Goal: Participate in discussion

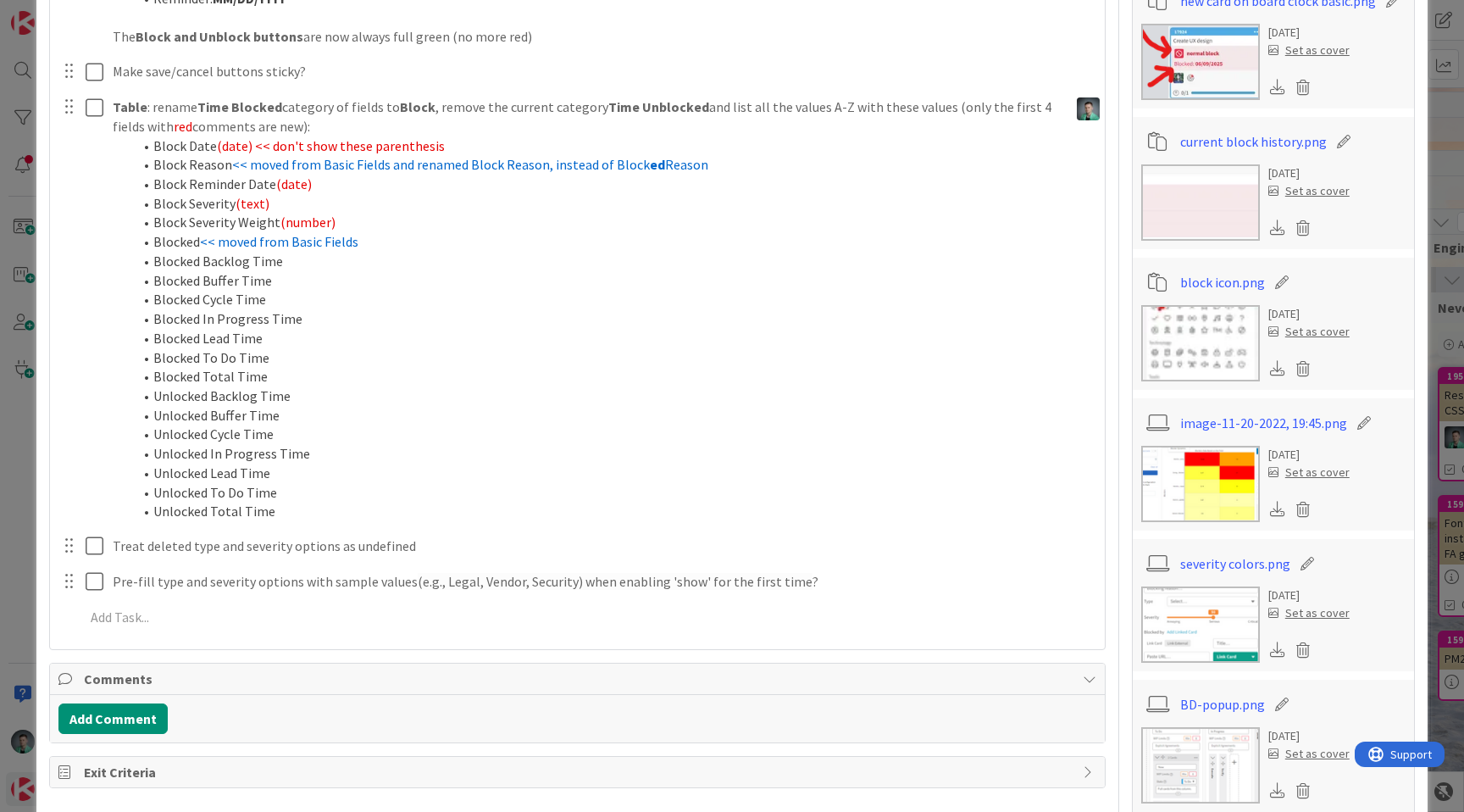
scroll to position [1102, 0]
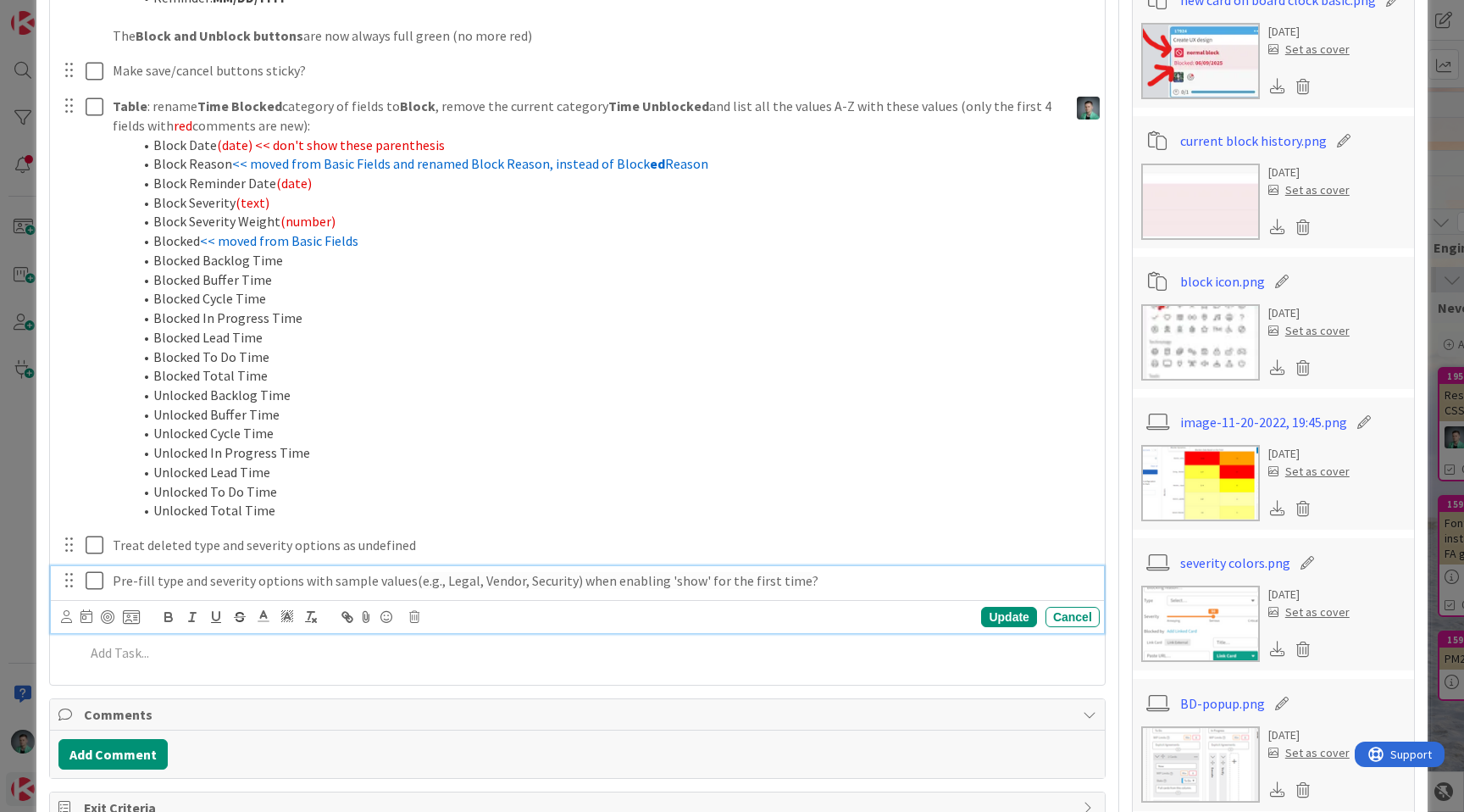
click at [121, 581] on p "Pre-fill type and severity options with sample values (e.g., Legal, Vendor, Sec…" at bounding box center [603, 581] width 981 height 20
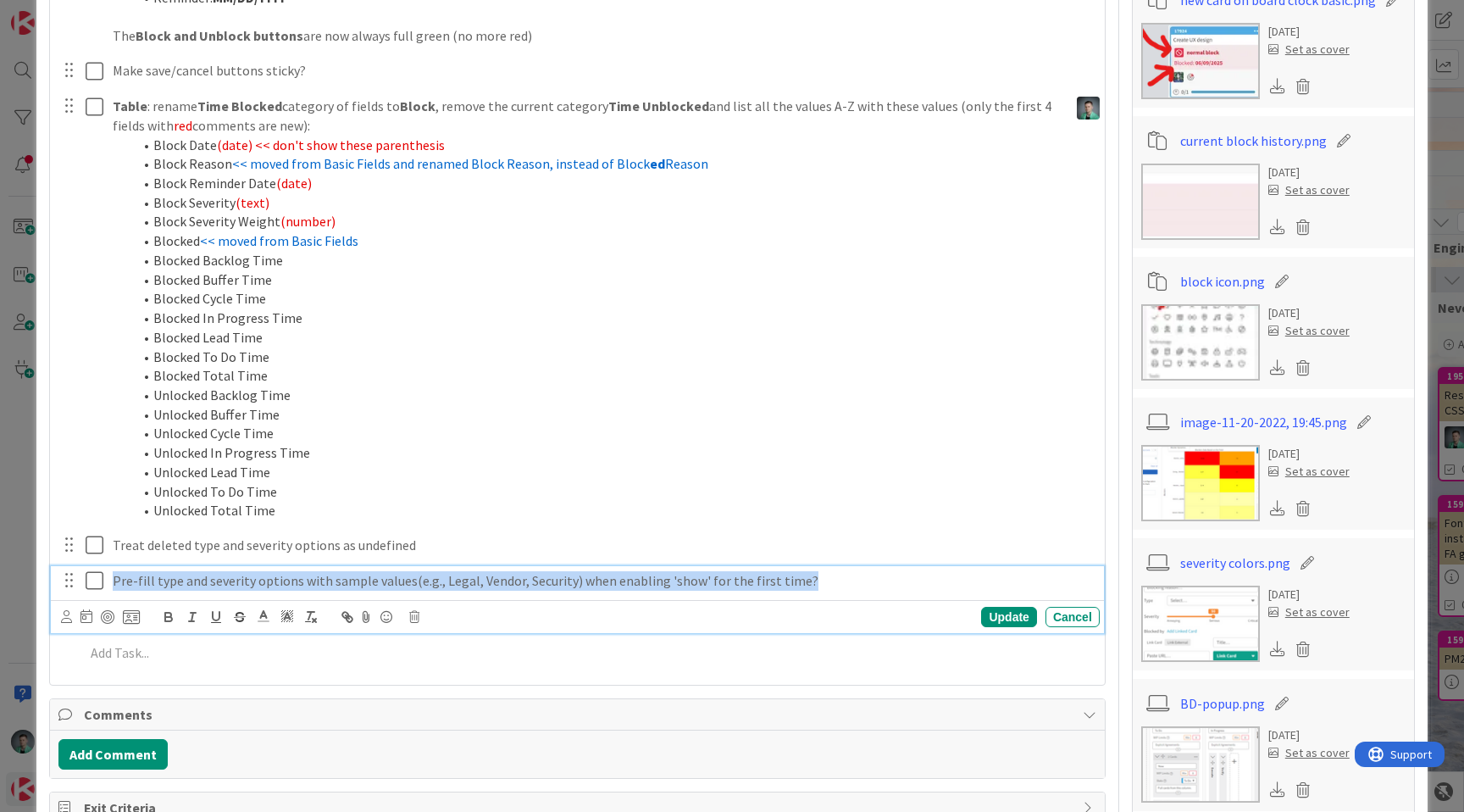
click at [121, 581] on p "Pre-fill type and severity options with sample values (e.g., Legal, Vendor, Sec…" at bounding box center [603, 581] width 981 height 20
copy p "Pre-fill type and severity options with sample values (e.g., Legal, Vendor, Sec…"
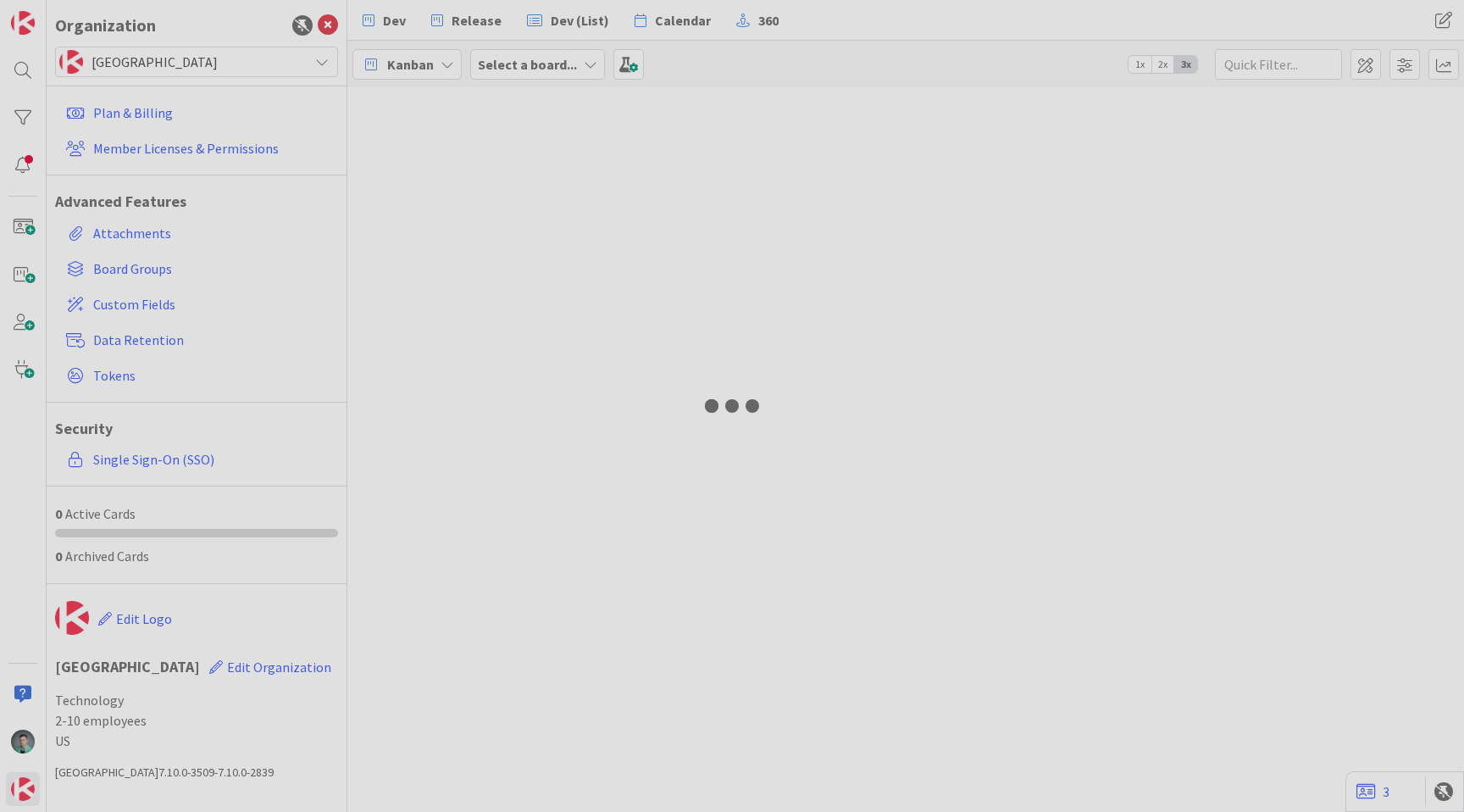
select select "javascript"
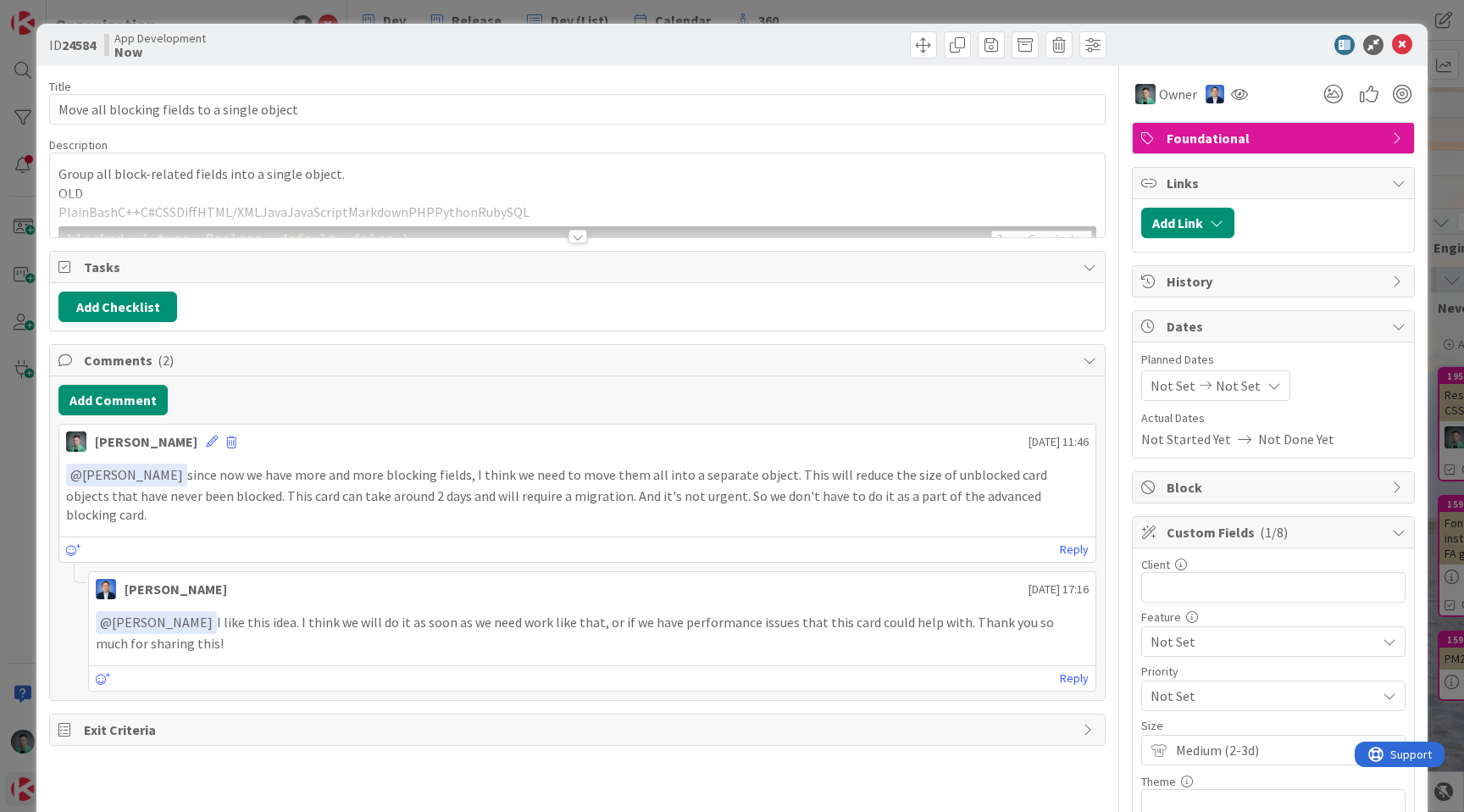
click at [820, 221] on div at bounding box center [577, 216] width 1056 height 43
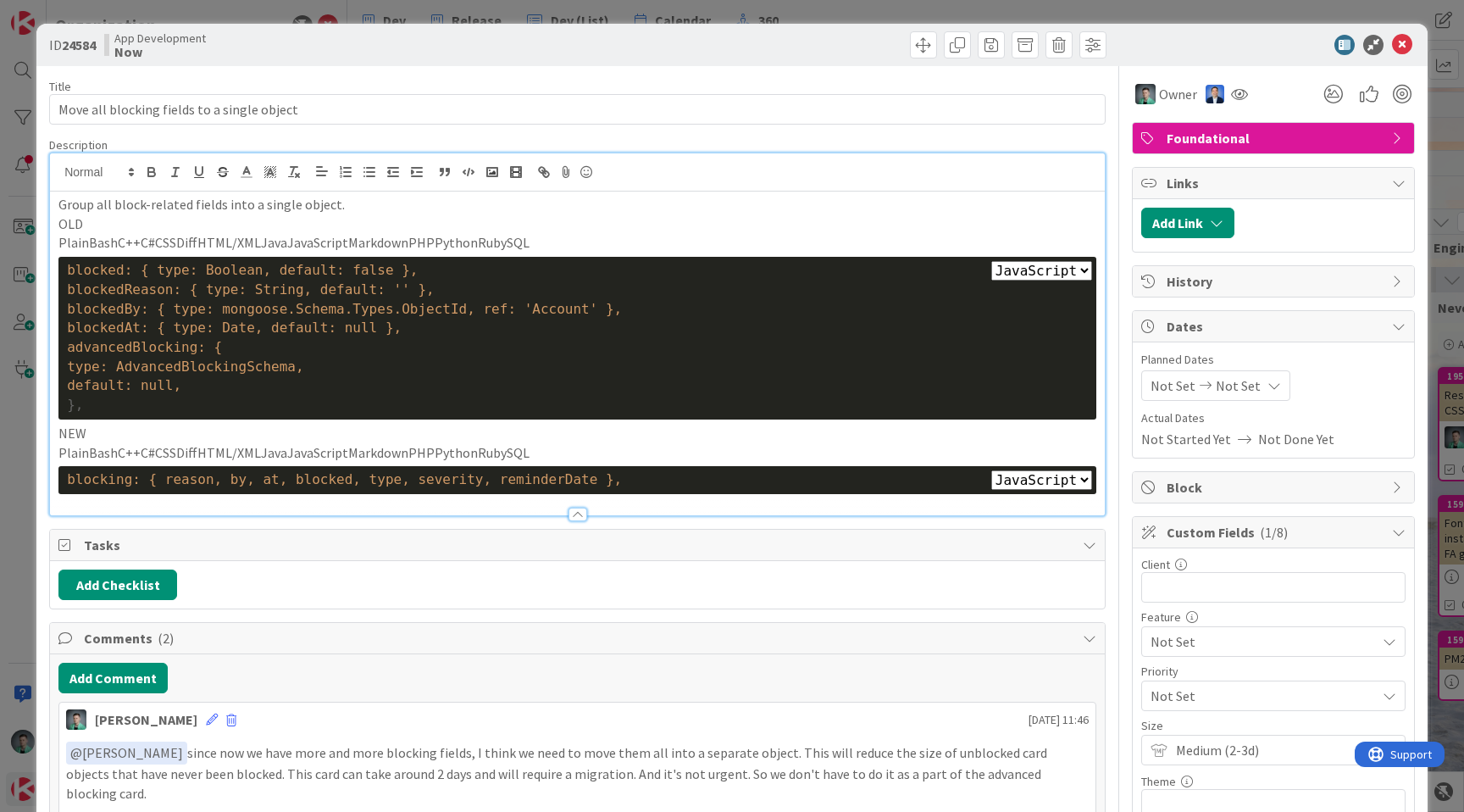
click at [587, 243] on p "PlainBashC++C#CSSDiffHTML/XMLJavaJavaScriptMarkdownPHPPythonRubySQL" at bounding box center [577, 243] width 1038 height 20
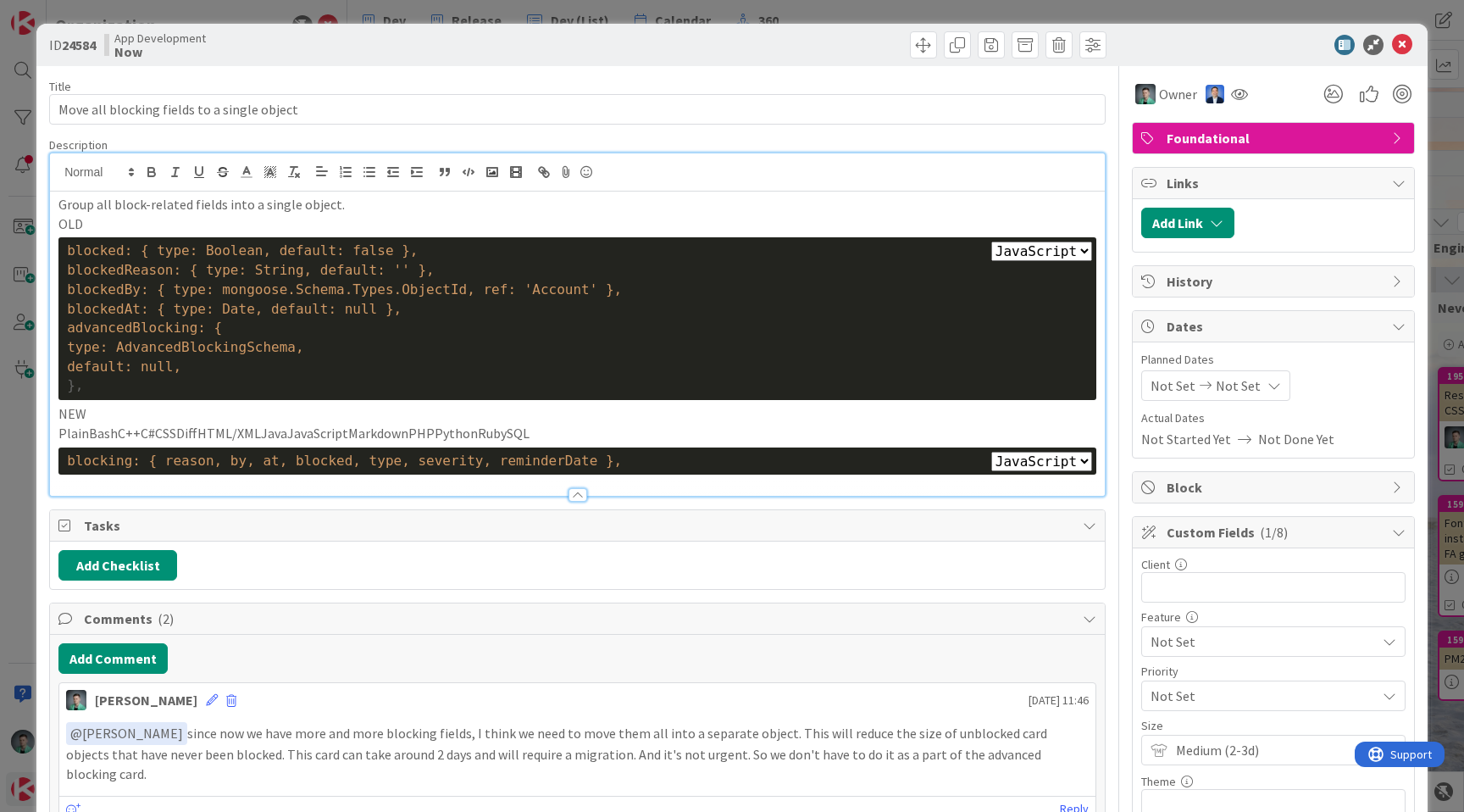
click at [499, 431] on p "PlainBashC++C#CSSDiffHTML/XMLJavaJavaScriptMarkdownPHPPythonRubySQL" at bounding box center [577, 434] width 1038 height 20
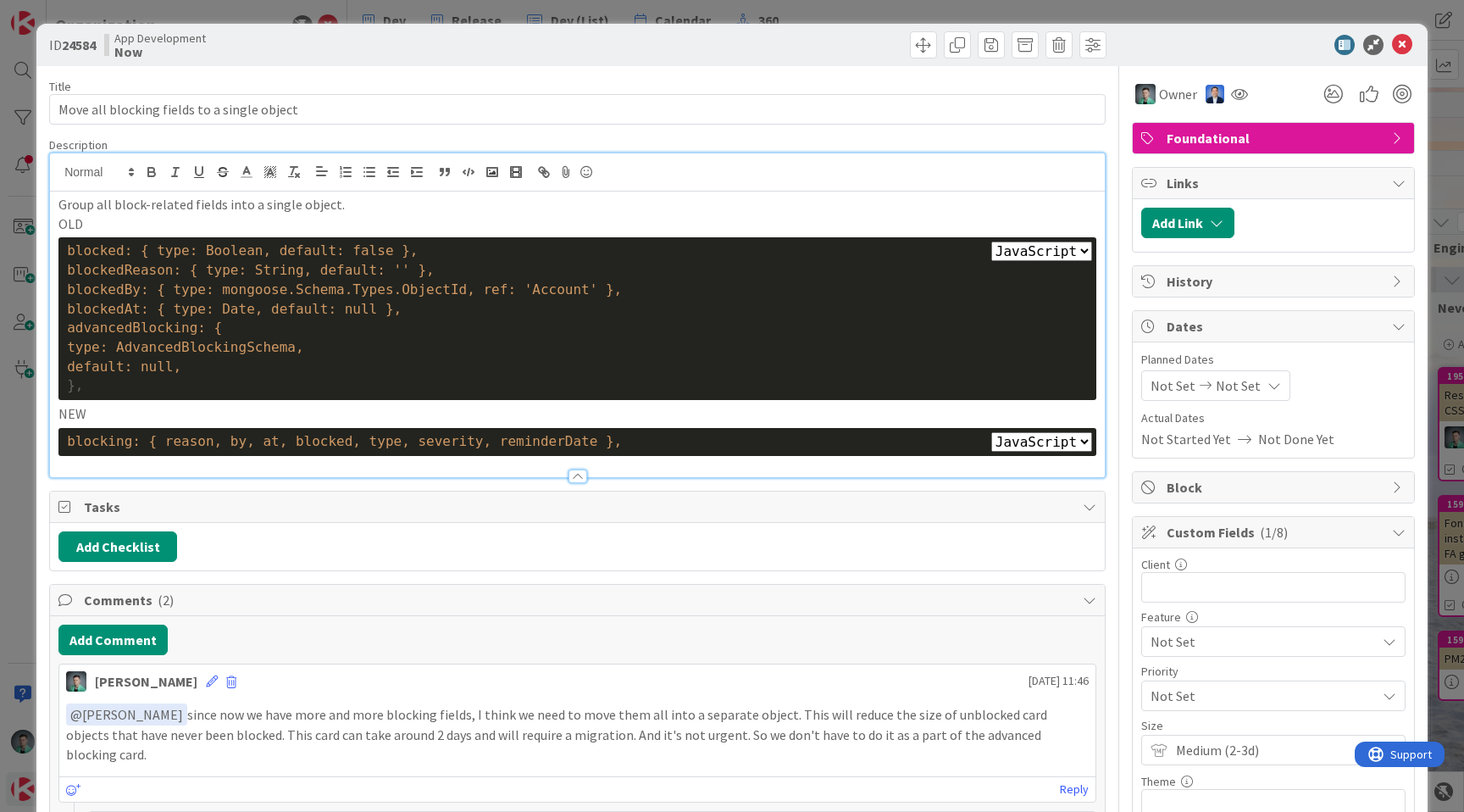
click at [537, 531] on div "Add Checklist" at bounding box center [577, 546] width 1038 height 30
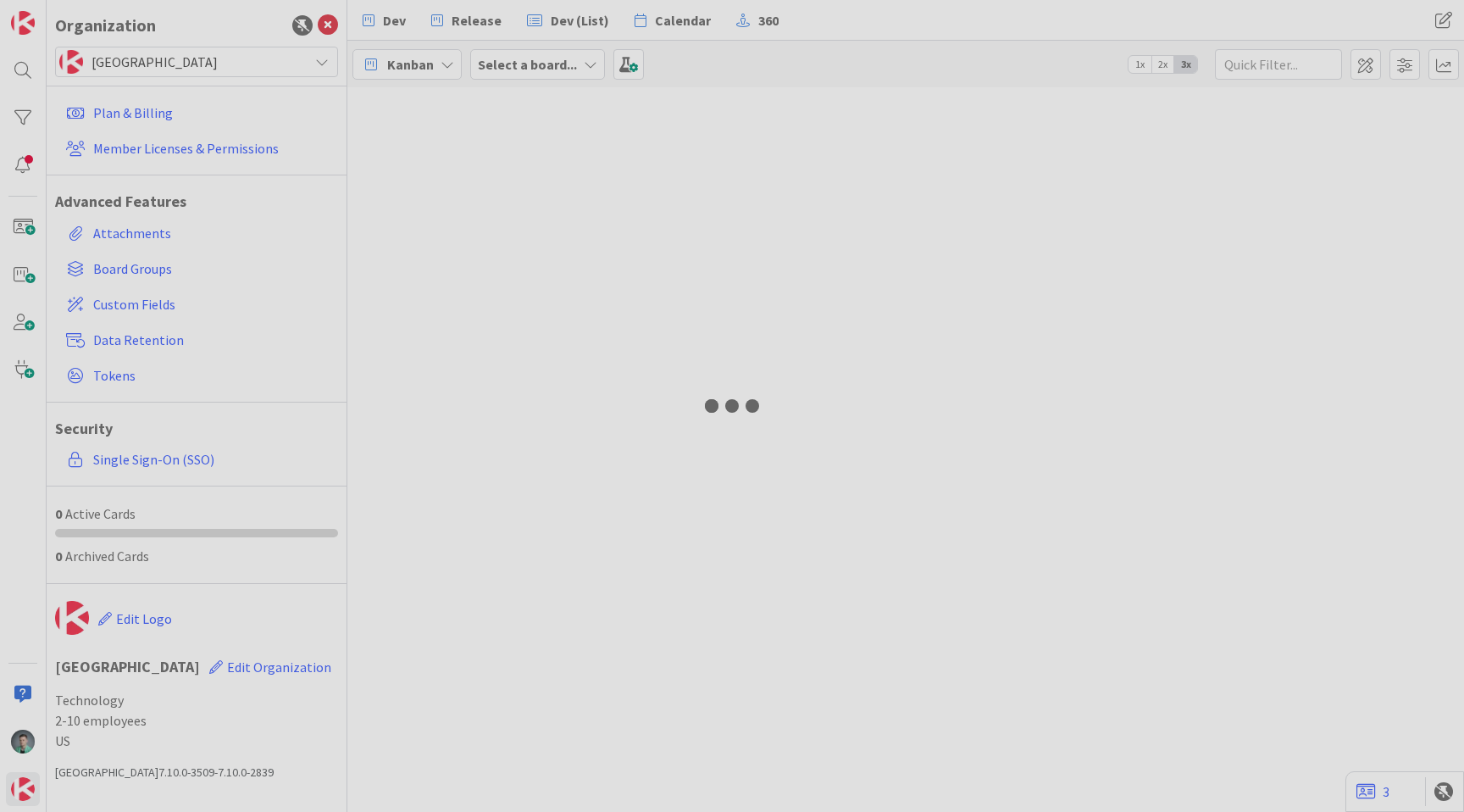
select select "javascript"
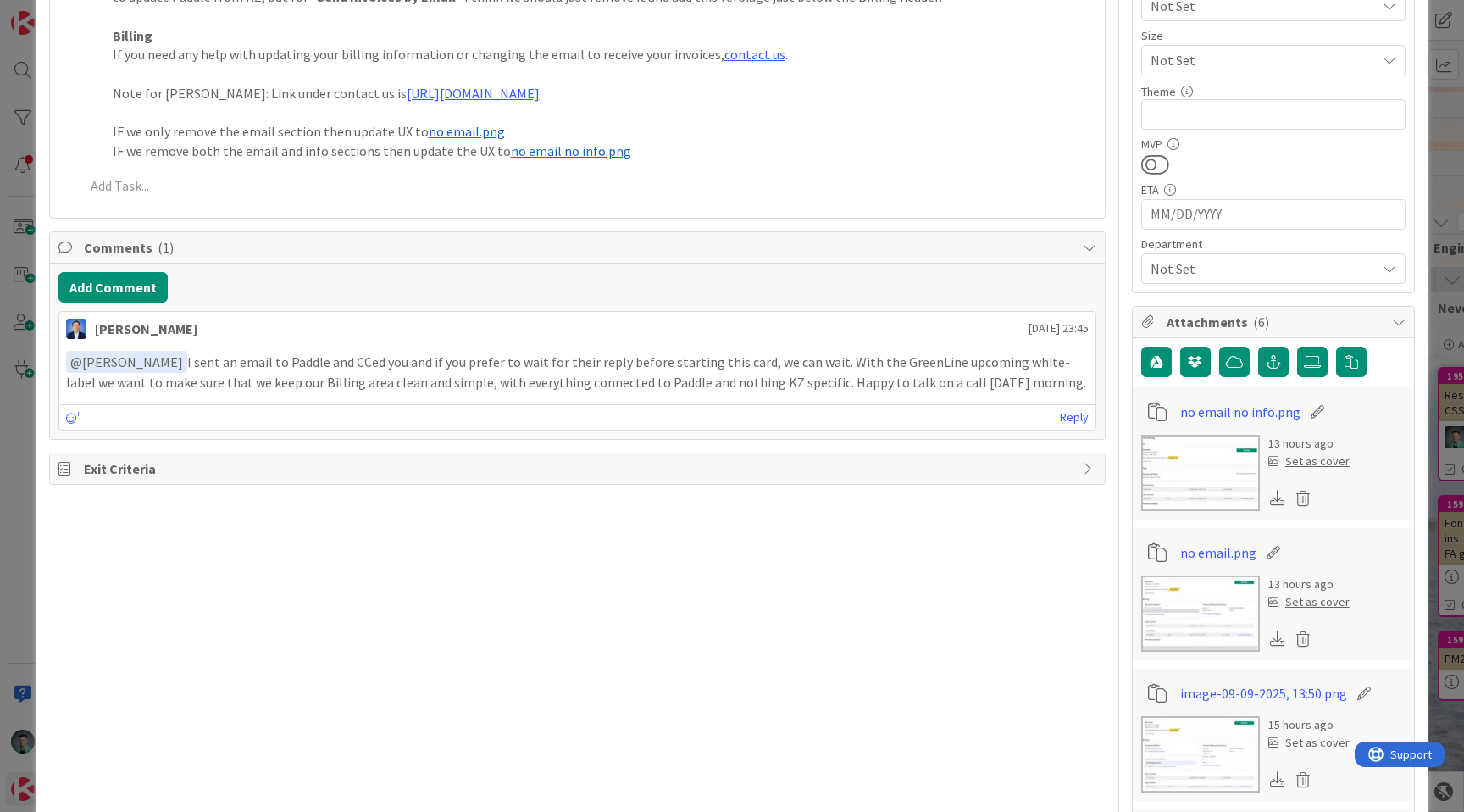
scroll to position [720, 0]
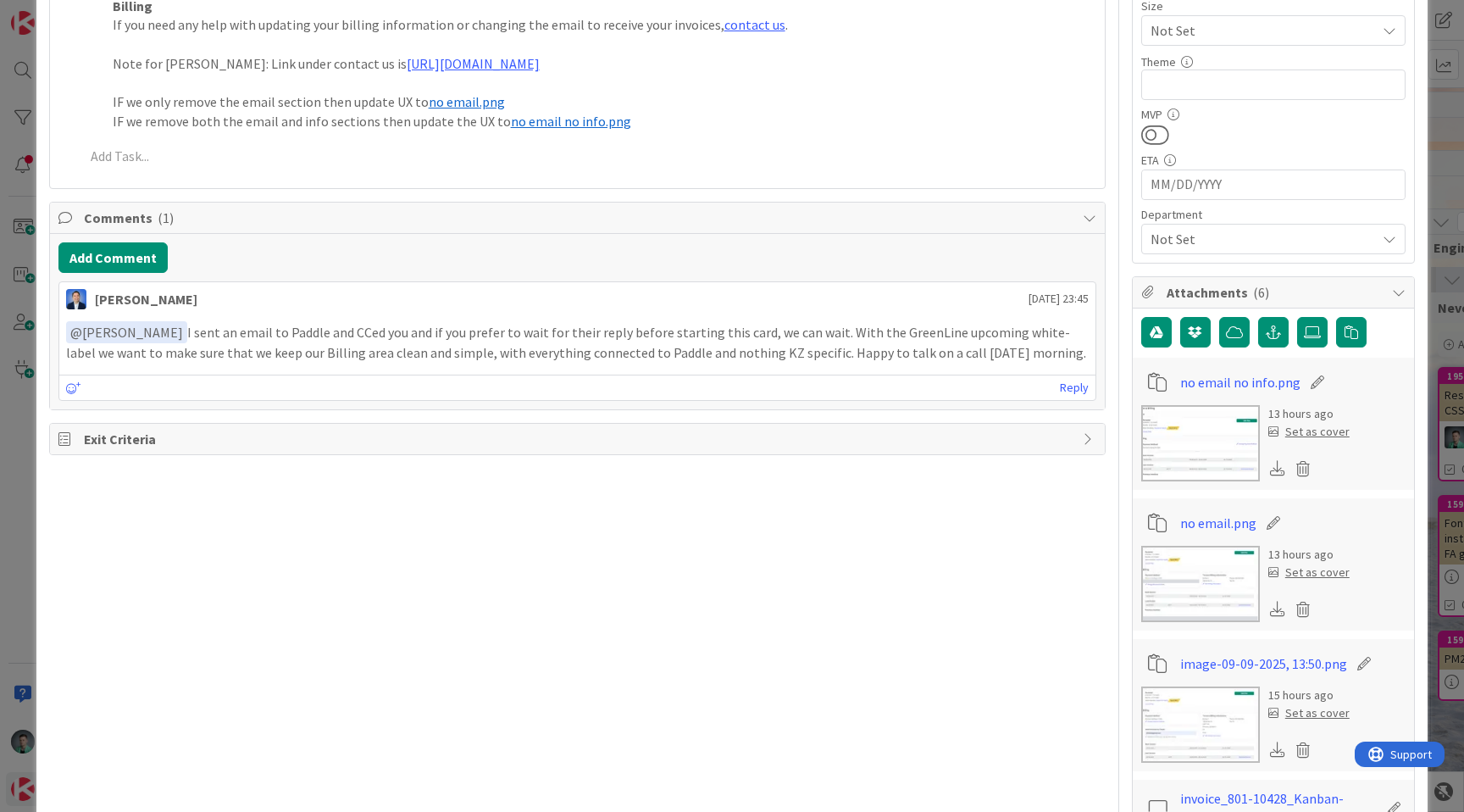
click at [74, 377] on div at bounding box center [74, 388] width 16 height 22
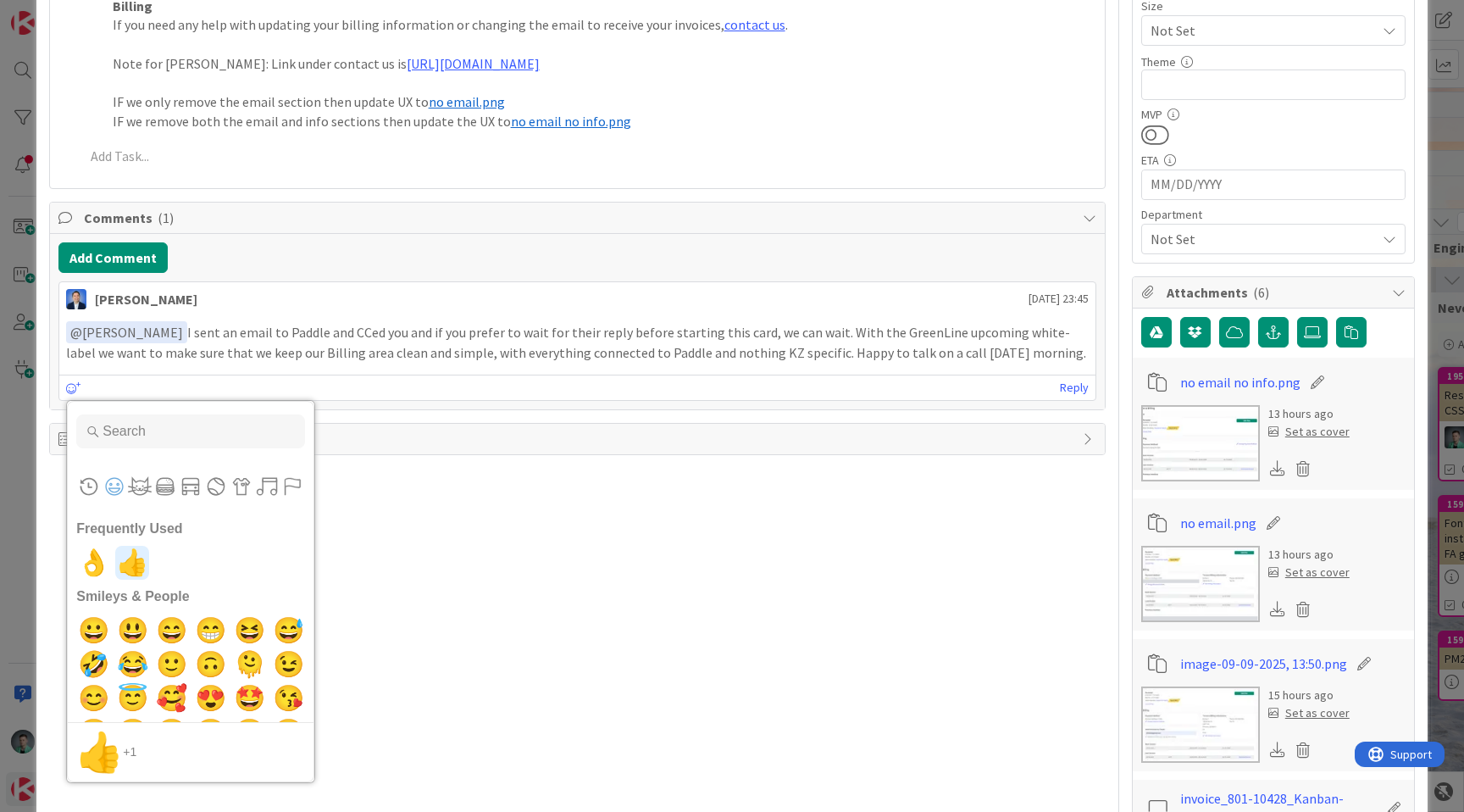
click at [134, 546] on span "👍" at bounding box center [133, 563] width 40 height 34
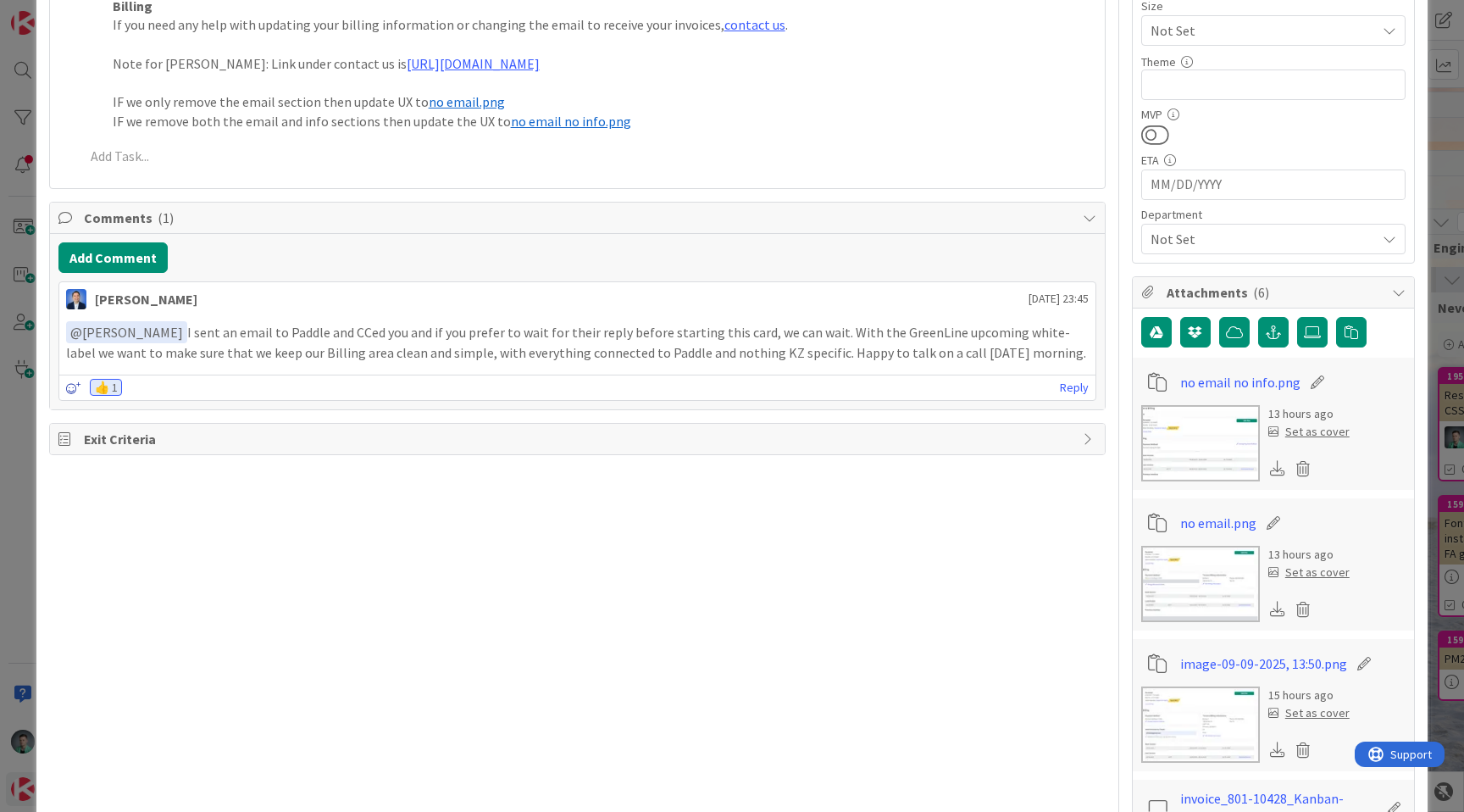
click at [80, 382] on icon at bounding box center [74, 388] width 16 height 12
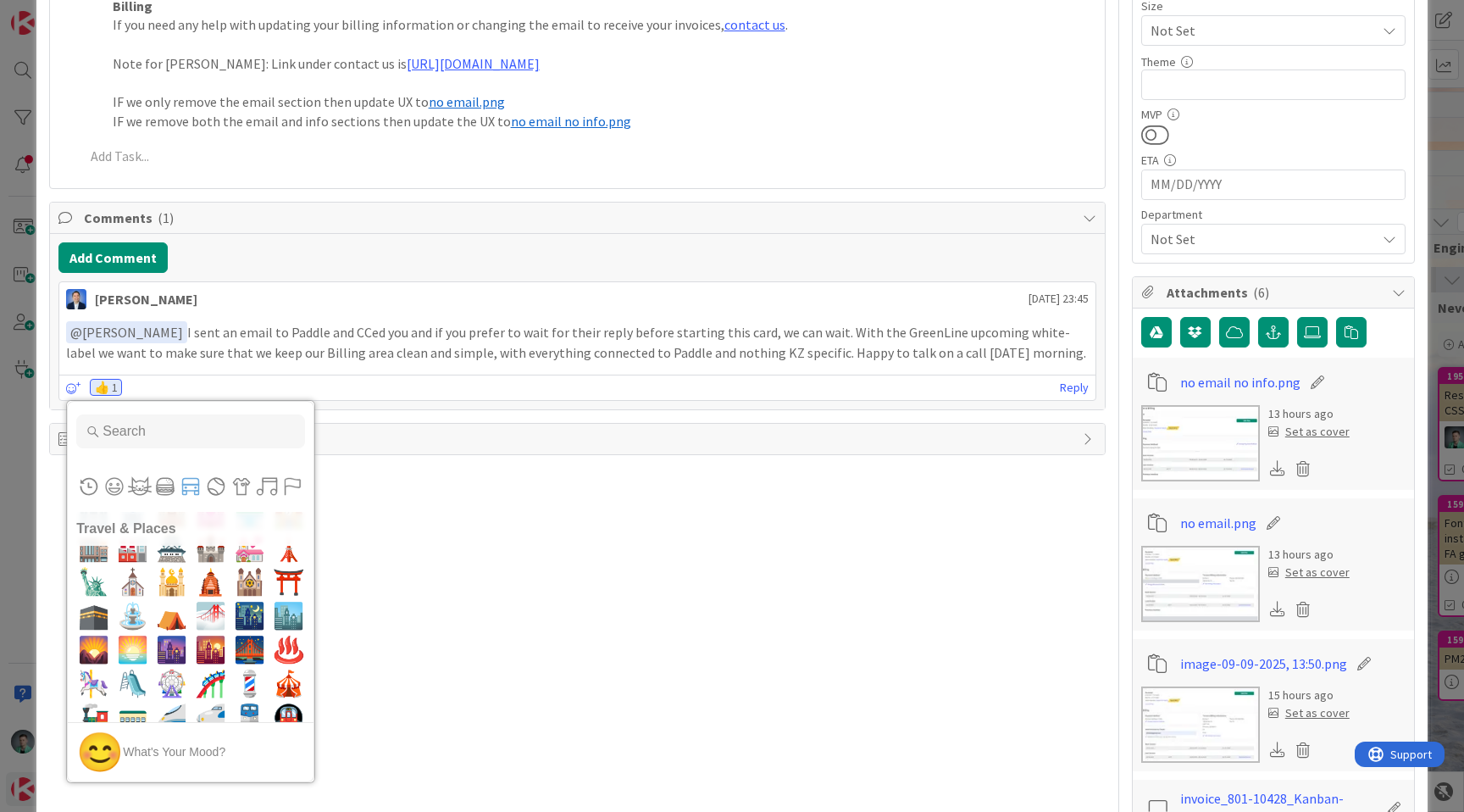
scroll to position [5244, 0]
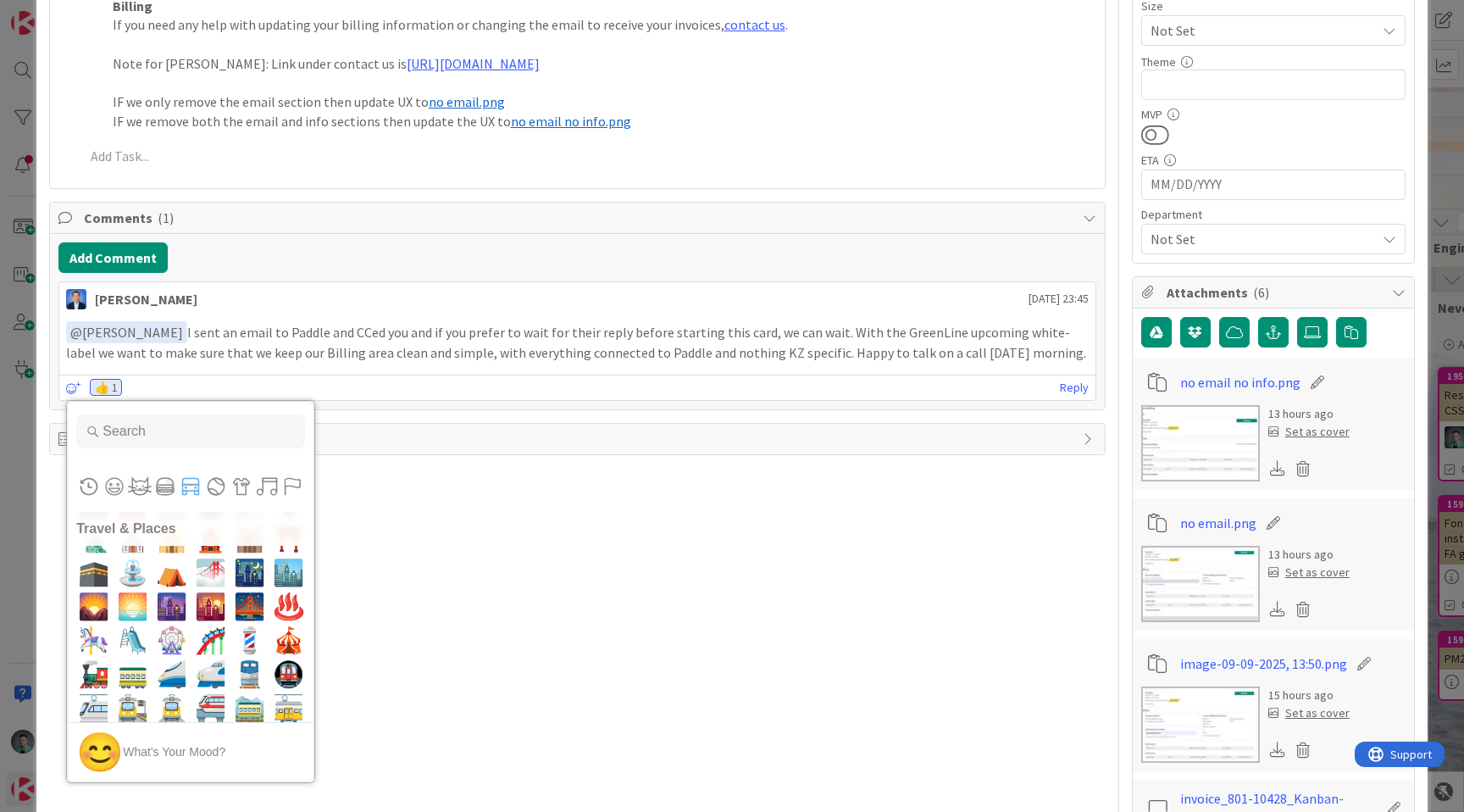
click at [485, 488] on div "Title 39 / 128 Review Billing page (send email + PDFs) Description Support has …" at bounding box center [577, 324] width 1057 height 1954
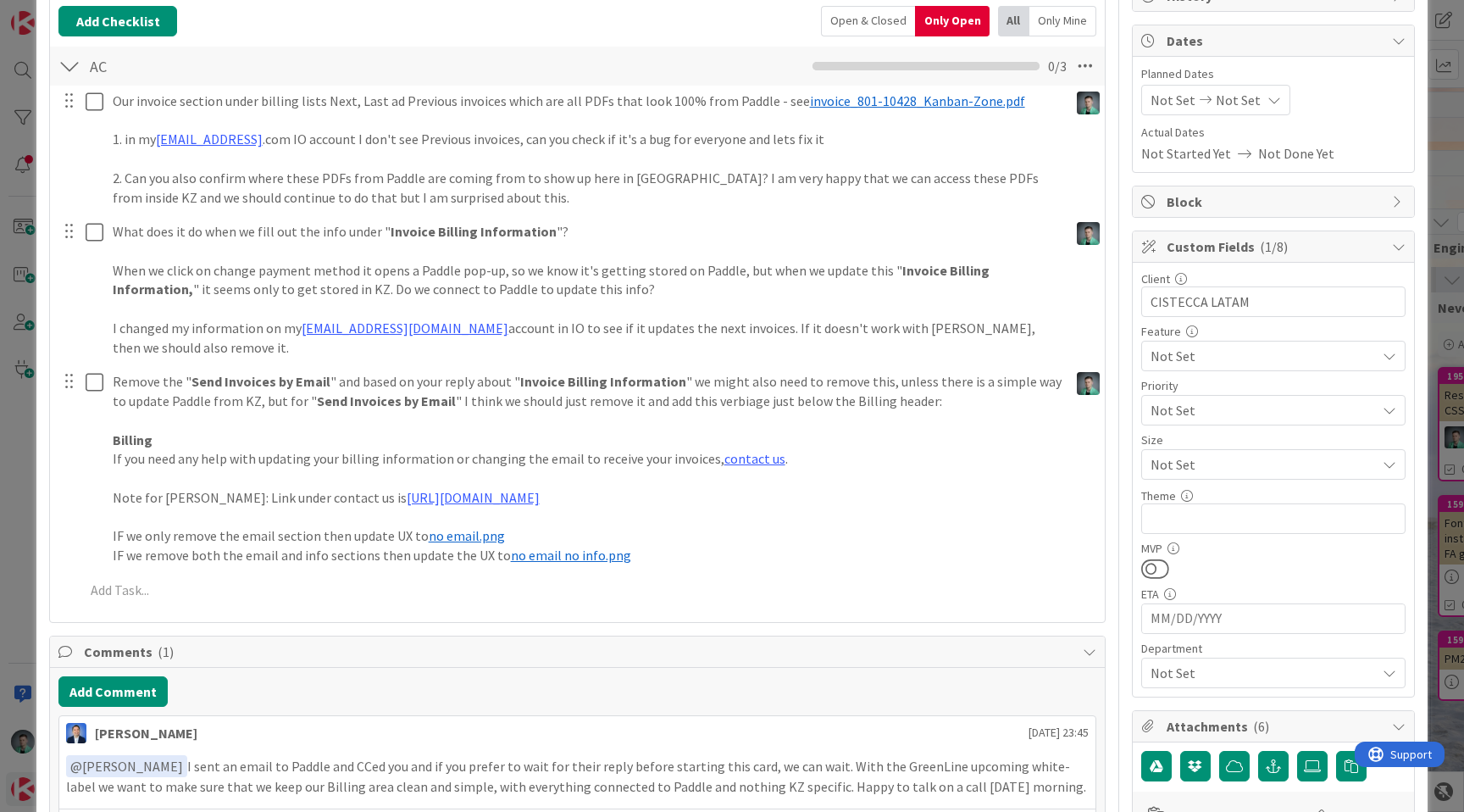
scroll to position [236, 0]
